Goal: Task Accomplishment & Management: Manage account settings

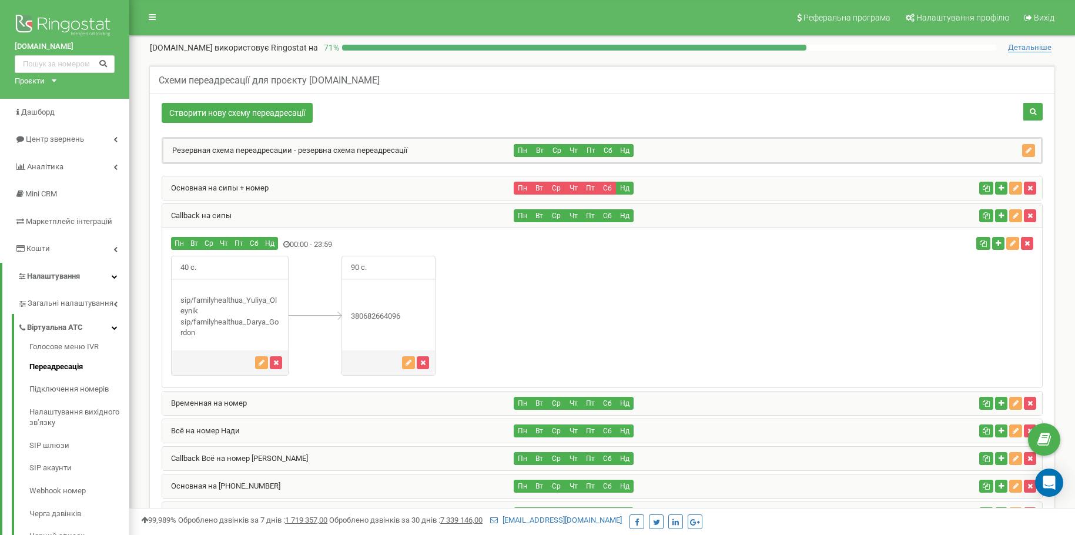
click at [214, 193] on div "Основная на сипы + номер" at bounding box center [338, 188] width 352 height 24
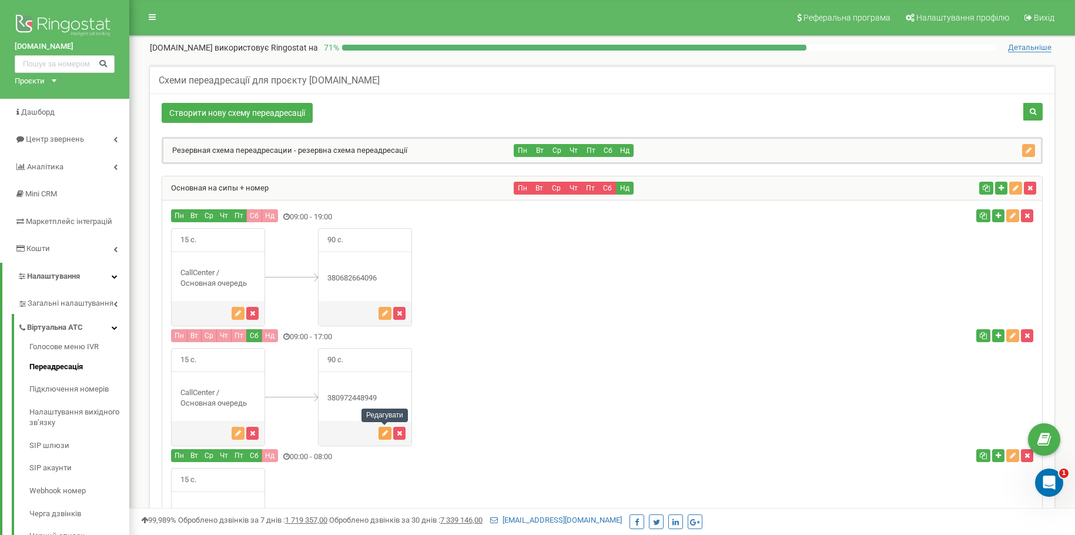
click at [381, 428] on button "button" at bounding box center [384, 433] width 13 height 13
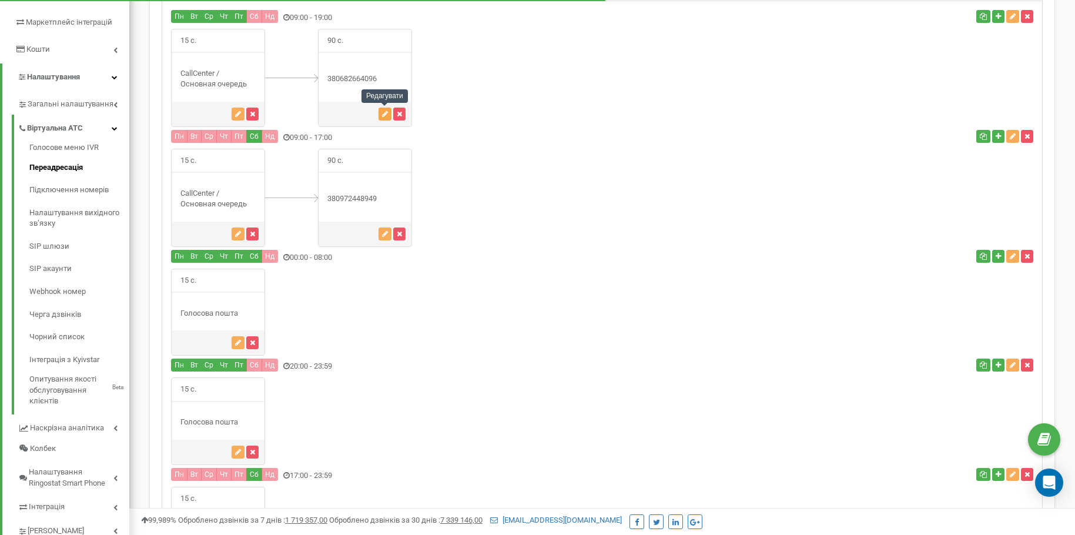
click at [382, 116] on icon "button" at bounding box center [385, 113] width 6 height 7
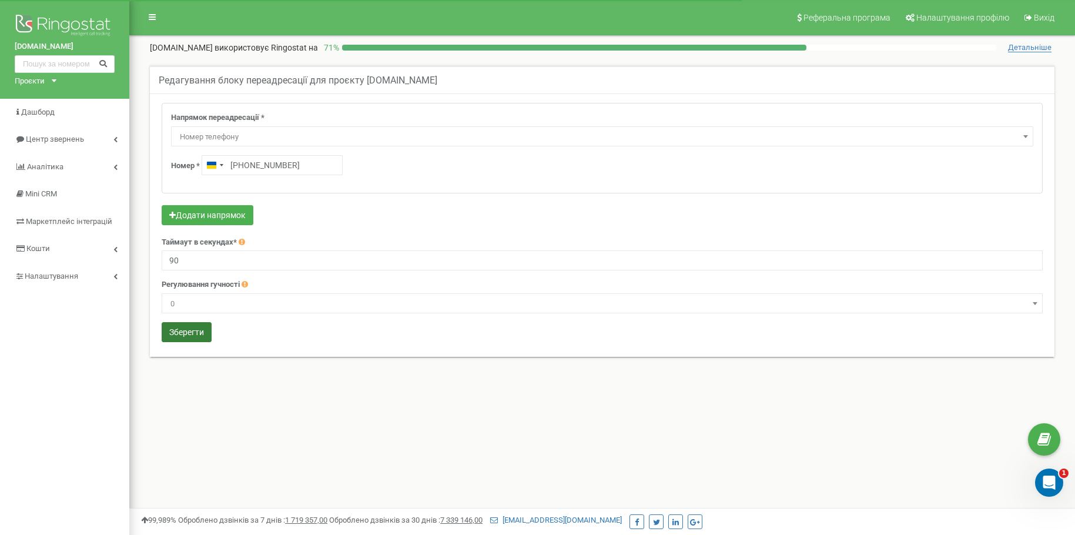
type input "+380 97 244 8949"
click at [186, 336] on button "Зберегти" at bounding box center [187, 332] width 50 height 20
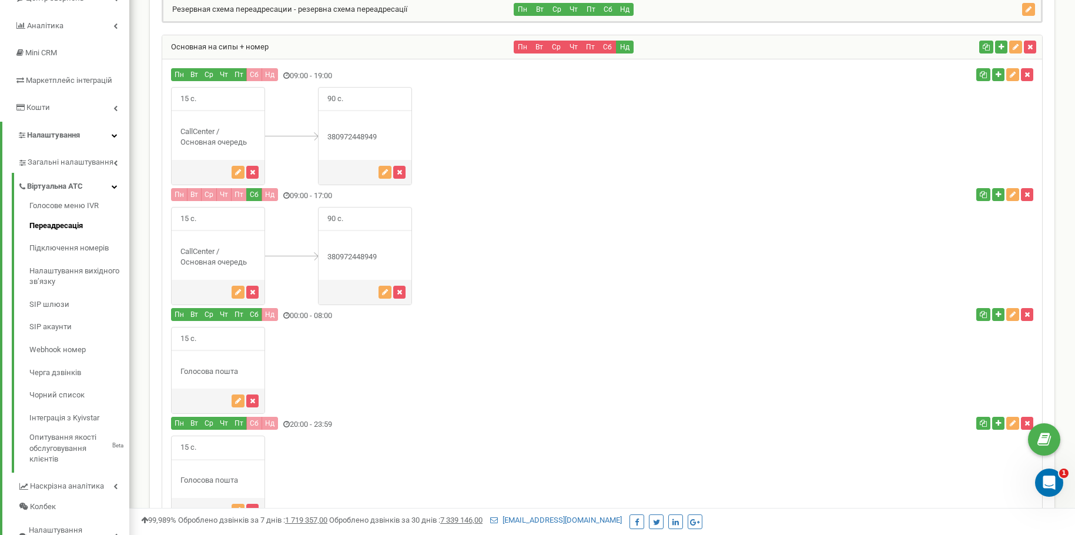
scroll to position [140, 0]
click at [209, 47] on link "Основная на сипы + номер" at bounding box center [215, 47] width 106 height 9
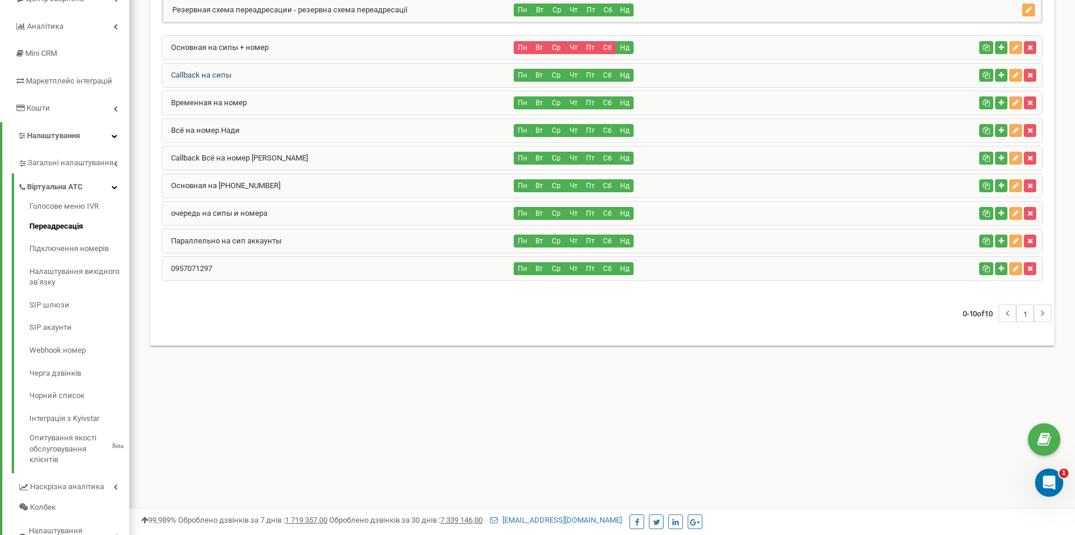
click at [194, 76] on link "Callback на сипы" at bounding box center [196, 75] width 69 height 9
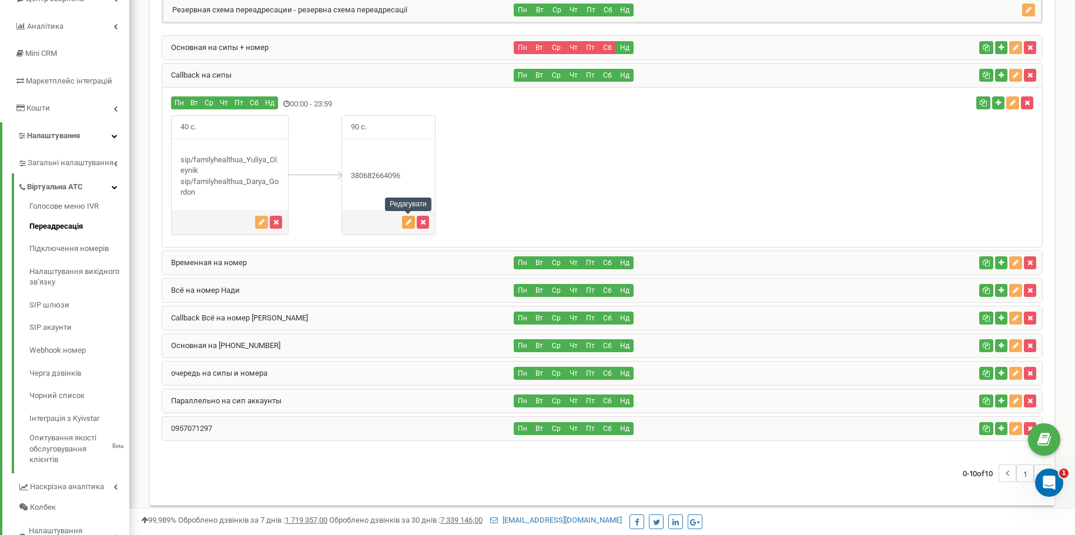
click at [408, 226] on button "button" at bounding box center [408, 222] width 13 height 13
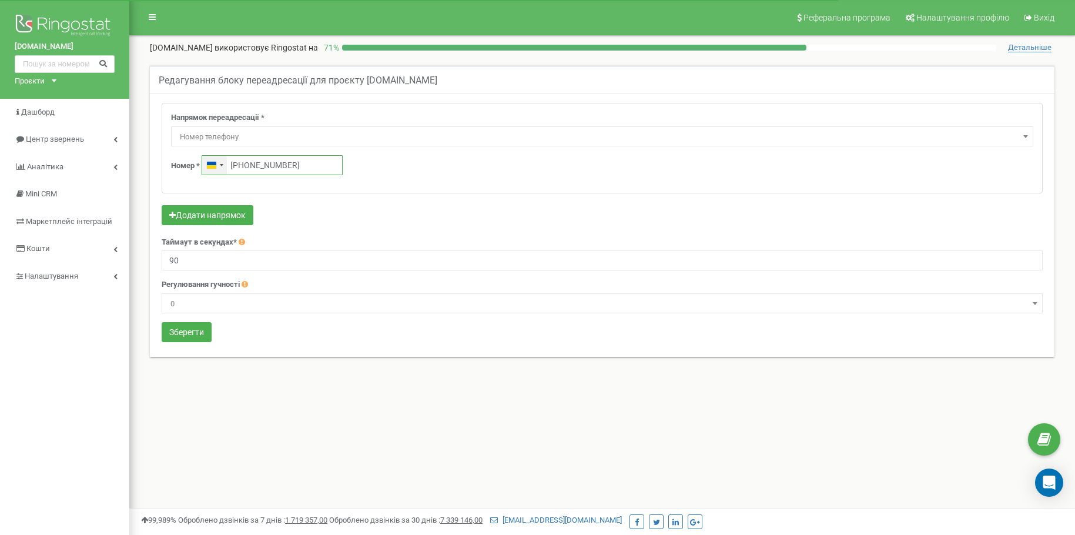
drag, startPoint x: 324, startPoint y: 165, endPoint x: 209, endPoint y: 169, distance: 114.7
click at [209, 169] on div "Ukraine +380 [PHONE_NUMBER]" at bounding box center [272, 165] width 141 height 20
paste input "97 244 8949"
type input "+380 97 244 8949"
click at [172, 335] on button "Зберегти" at bounding box center [187, 332] width 50 height 20
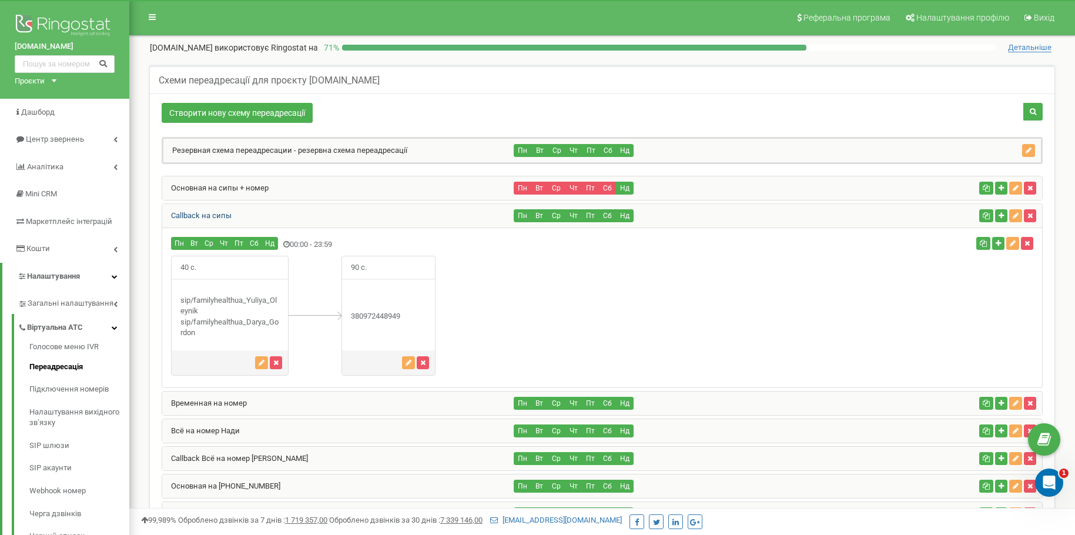
click at [207, 215] on link "Callback на сипы" at bounding box center [196, 215] width 69 height 9
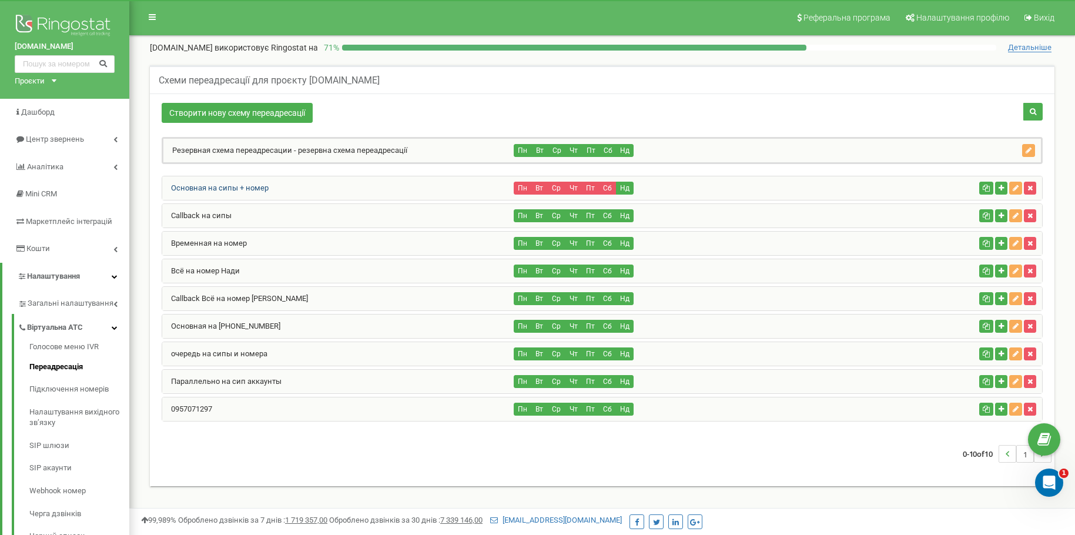
click at [212, 189] on link "Основная на сипы + номер" at bounding box center [215, 187] width 106 height 9
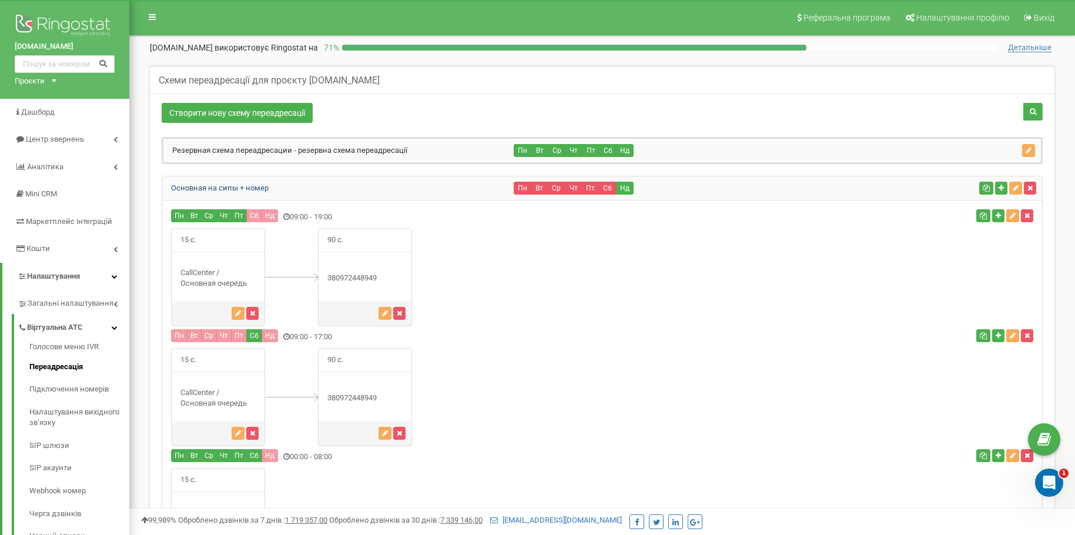
click at [212, 189] on link "Основная на сипы + номер" at bounding box center [215, 187] width 106 height 9
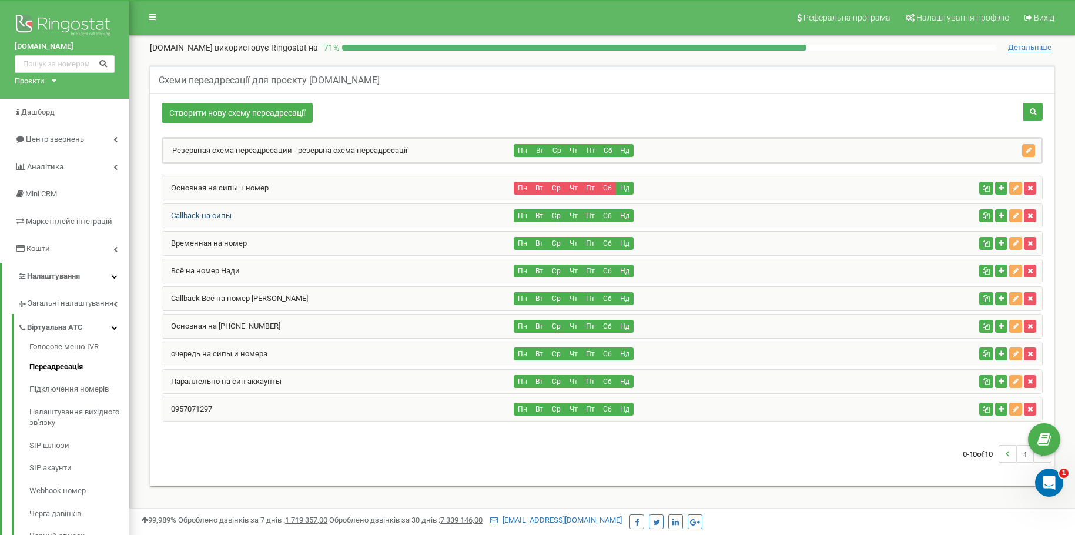
click at [189, 213] on link "Callback на сипы" at bounding box center [196, 215] width 69 height 9
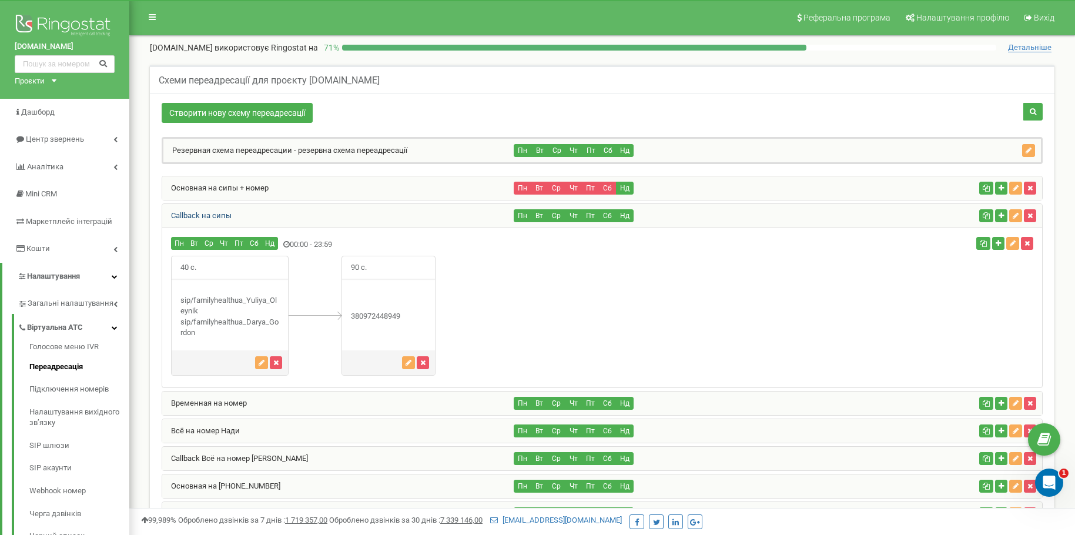
click at [189, 213] on link "Callback на сипы" at bounding box center [196, 215] width 69 height 9
click at [229, 187] on link "Основная на сипы + номер" at bounding box center [215, 187] width 106 height 9
